Goal: Check status: Check status

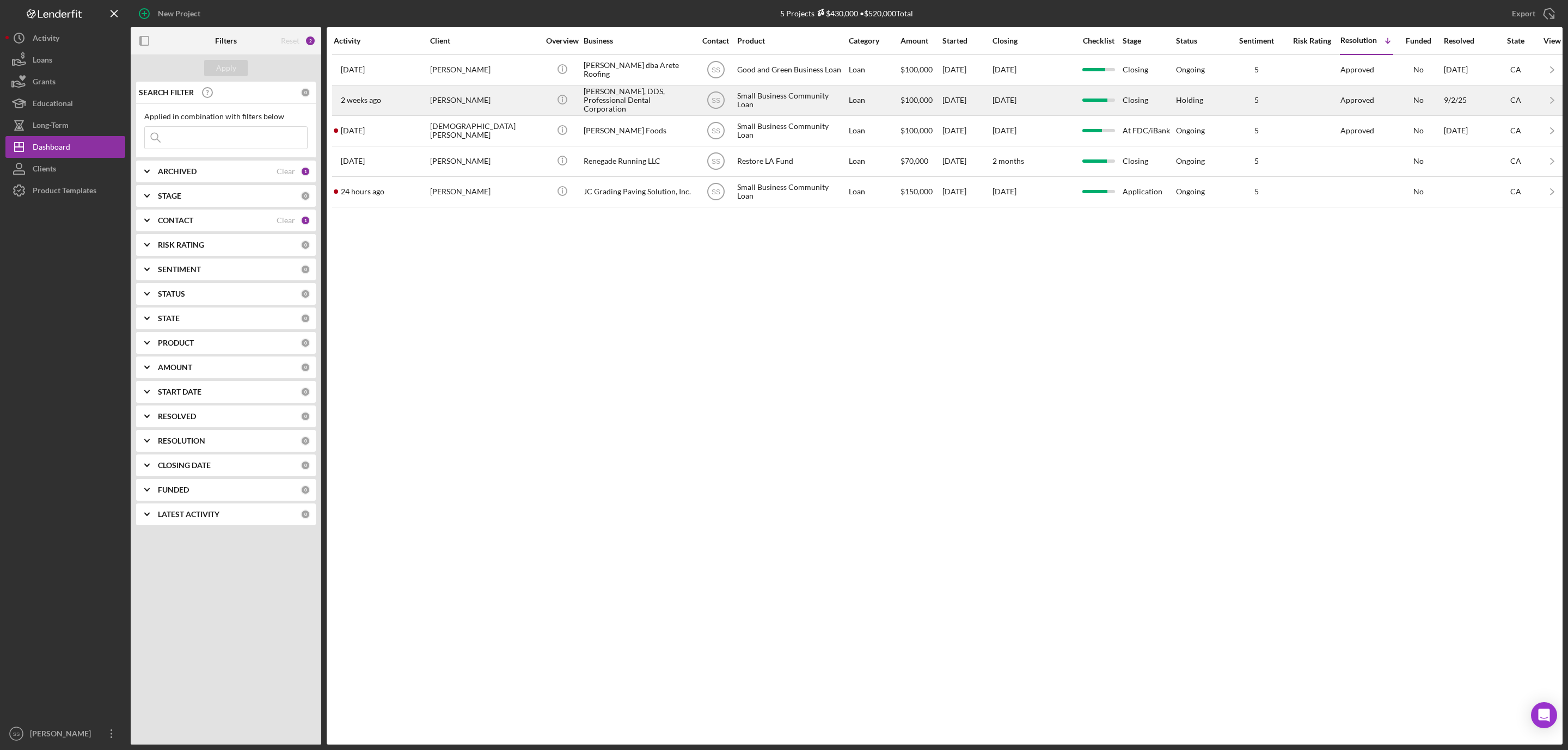
click at [606, 101] on div "[PERSON_NAME], DDS, Professional Dental Corporation" at bounding box center [638, 100] width 109 height 29
